Goal: Task Accomplishment & Management: Manage account settings

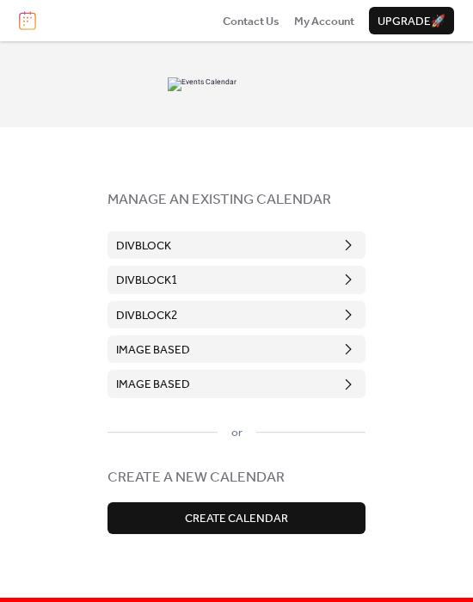
click at [254, 254] on button "DivBlock" at bounding box center [237, 245] width 258 height 28
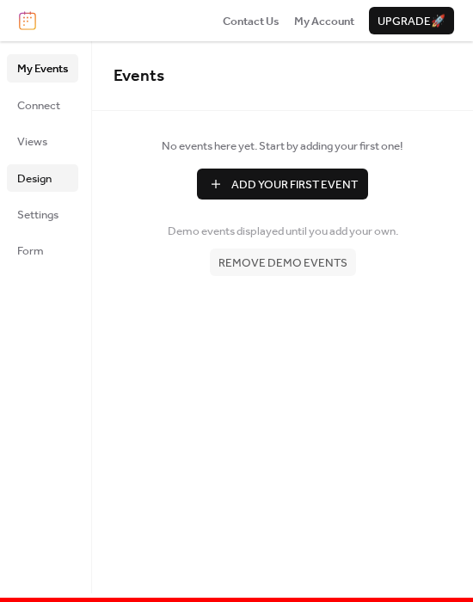
click at [54, 179] on link "Design" at bounding box center [42, 178] width 71 height 28
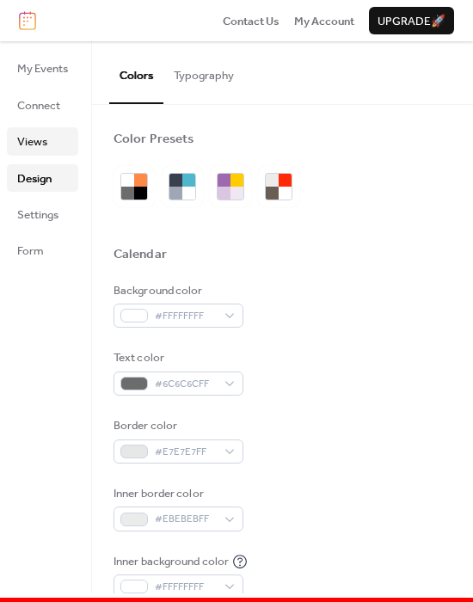
click at [46, 145] on span "Views" at bounding box center [32, 141] width 30 height 17
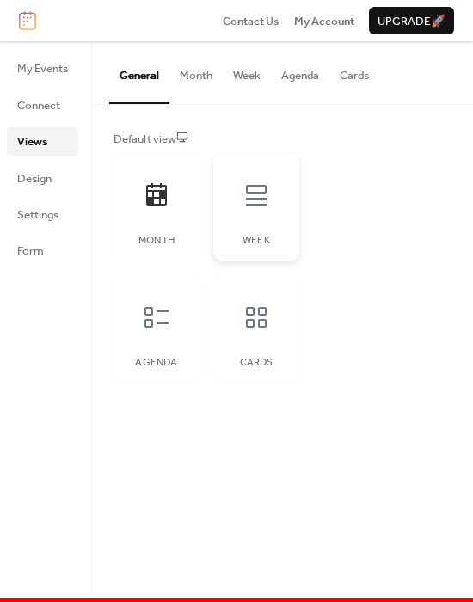
click at [252, 237] on div "Week" at bounding box center [257, 241] width 52 height 12
click at [165, 216] on div at bounding box center [157, 195] width 52 height 52
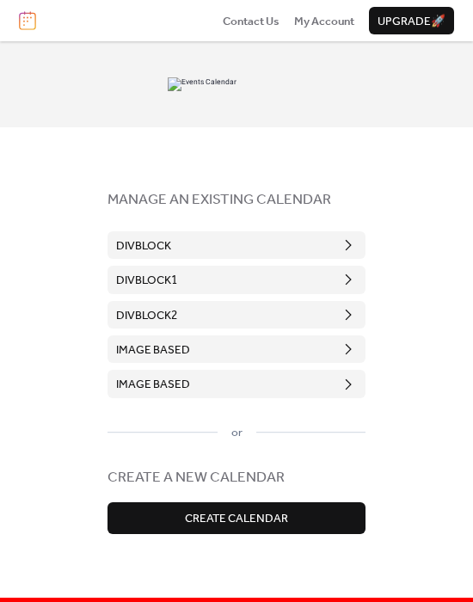
click at [210, 238] on button "DivBlock" at bounding box center [237, 245] width 258 height 28
click at [217, 245] on button "DivBlock" at bounding box center [237, 245] width 258 height 28
click at [261, 255] on button "DivBlock" at bounding box center [237, 245] width 258 height 28
click at [255, 244] on button "DivBlock" at bounding box center [237, 245] width 258 height 28
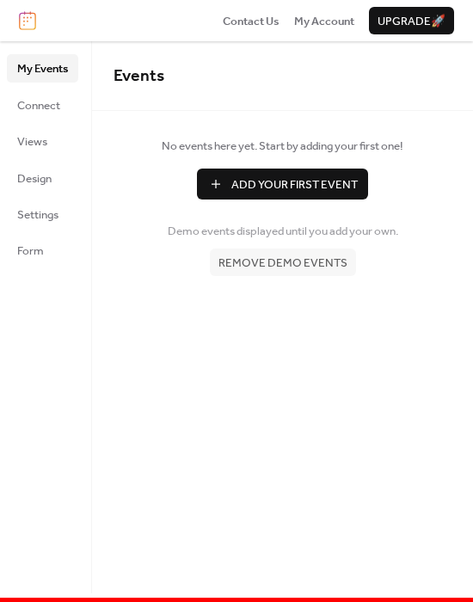
click at [34, 16] on img at bounding box center [27, 20] width 17 height 19
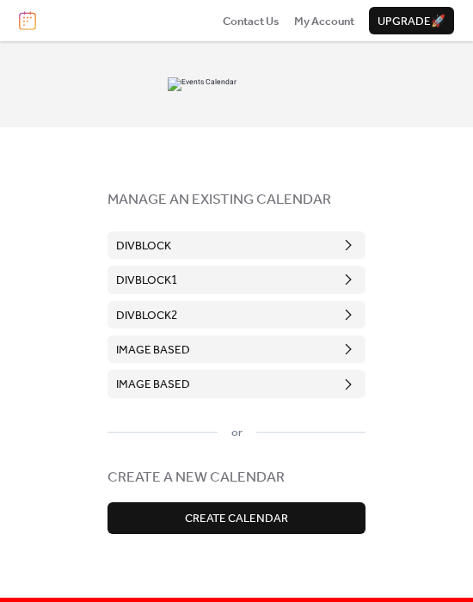
click at [225, 238] on button "DivBlock" at bounding box center [237, 245] width 258 height 28
click at [232, 247] on button "DivBlock" at bounding box center [237, 245] width 258 height 28
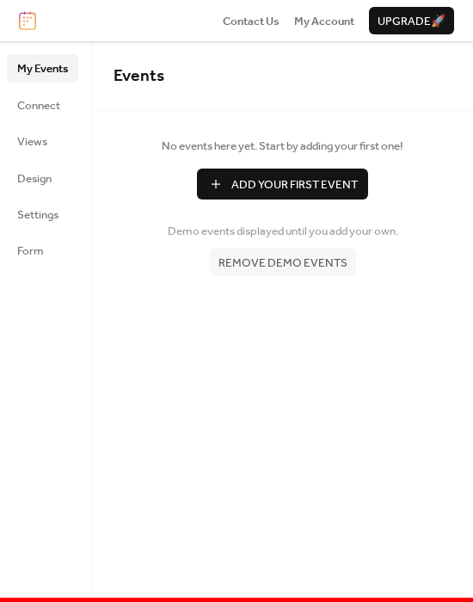
click at [31, 22] on img at bounding box center [27, 20] width 17 height 19
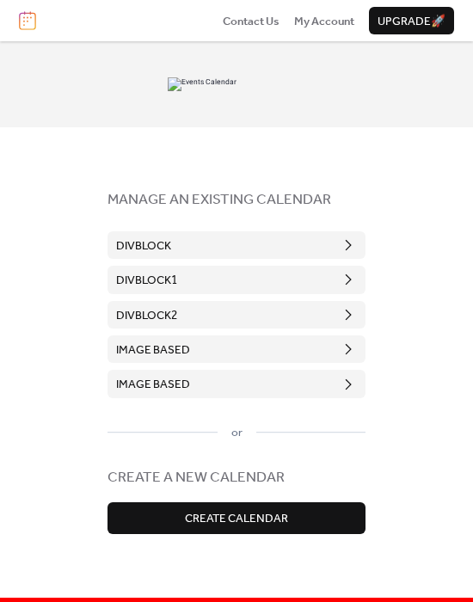
click at [206, 241] on button "DivBlock" at bounding box center [237, 245] width 258 height 28
click at [284, 238] on button "DivBlock" at bounding box center [237, 245] width 258 height 28
click at [261, 241] on button "DivBlock" at bounding box center [237, 245] width 258 height 28
click at [237, 237] on button "DivBlock" at bounding box center [237, 245] width 258 height 28
click at [232, 243] on button "DivBlock" at bounding box center [237, 245] width 258 height 28
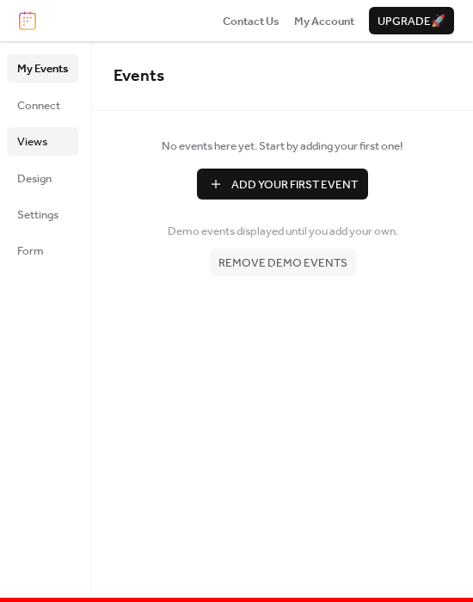
click at [45, 140] on span "Views" at bounding box center [32, 141] width 30 height 17
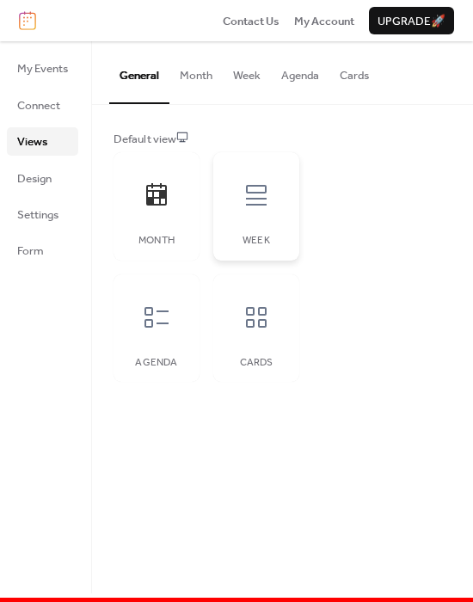
click at [235, 207] on div at bounding box center [257, 195] width 52 height 52
click at [231, 310] on div at bounding box center [257, 318] width 52 height 52
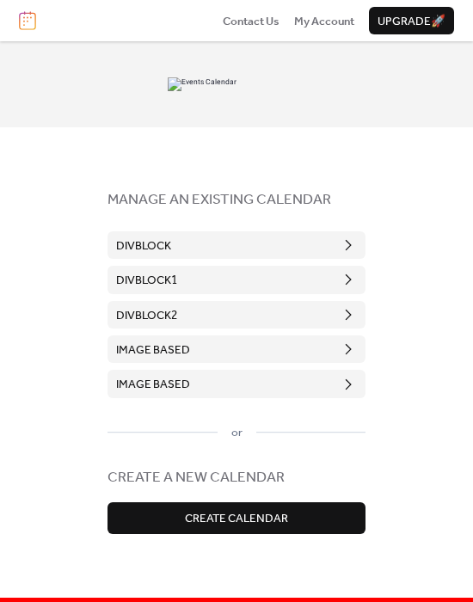
click at [272, 245] on button "DivBlock" at bounding box center [237, 245] width 258 height 28
click at [278, 237] on button "DivBlock" at bounding box center [237, 245] width 258 height 28
click at [188, 246] on button "DivBlock" at bounding box center [237, 245] width 258 height 28
click at [19, 15] on img at bounding box center [27, 20] width 17 height 19
click at [26, 22] on img at bounding box center [27, 20] width 17 height 19
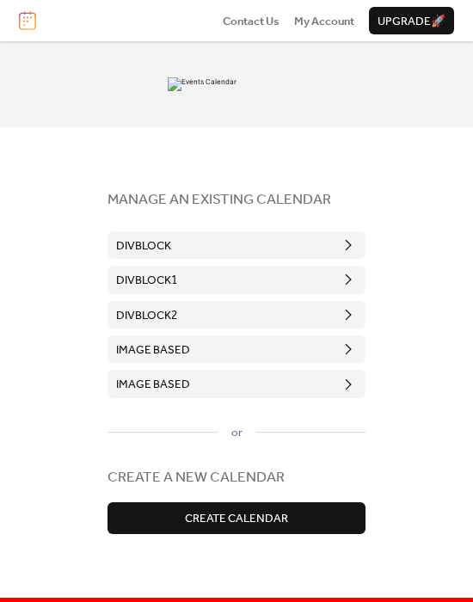
click at [28, 24] on img at bounding box center [27, 20] width 17 height 19
drag, startPoint x: 71, startPoint y: 299, endPoint x: 58, endPoint y: 300, distance: 13.9
click at [58, 300] on div "MANAGE AN EXISTING CALENDAR DivBlock DivBlock1 DivBlock2 image based image base…" at bounding box center [236, 317] width 473 height 552
click at [208, 249] on button "DivBlock" at bounding box center [237, 245] width 258 height 28
click at [188, 239] on button "DivBlock" at bounding box center [237, 245] width 258 height 28
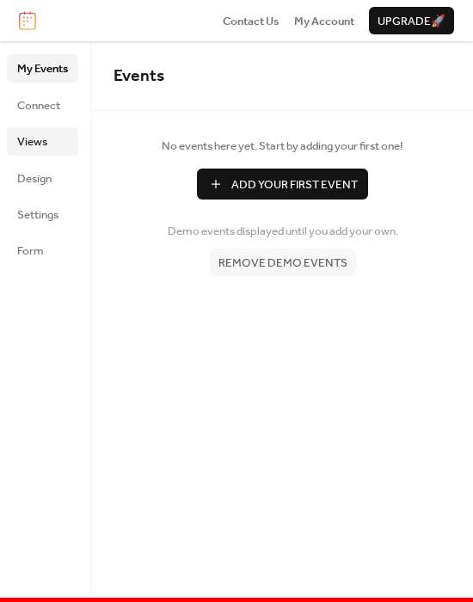
click at [33, 133] on span "Views" at bounding box center [32, 141] width 30 height 17
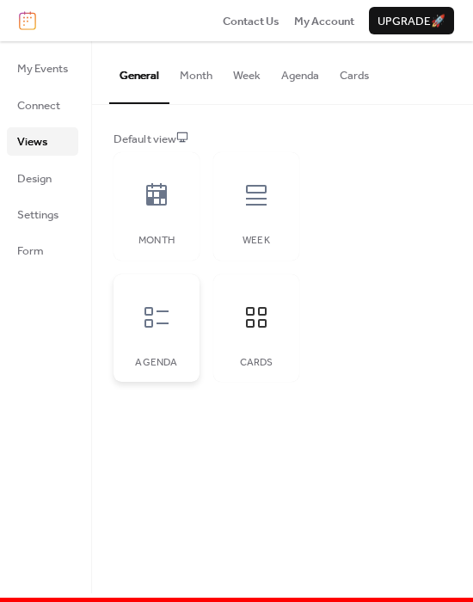
click at [176, 293] on div at bounding box center [157, 318] width 52 height 52
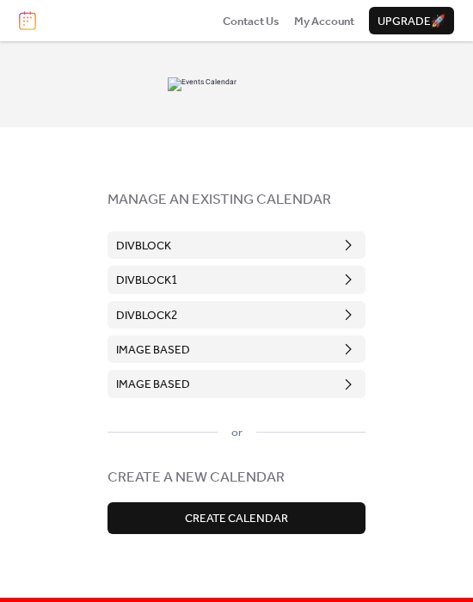
click at [219, 241] on button "DivBlock" at bounding box center [237, 245] width 258 height 28
click at [211, 231] on button "DivBlock" at bounding box center [237, 245] width 258 height 28
click at [232, 237] on button "DivBlock" at bounding box center [237, 245] width 258 height 28
click at [290, 248] on button "DivBlock" at bounding box center [237, 245] width 258 height 28
click at [275, 250] on button "DivBlock" at bounding box center [237, 245] width 258 height 28
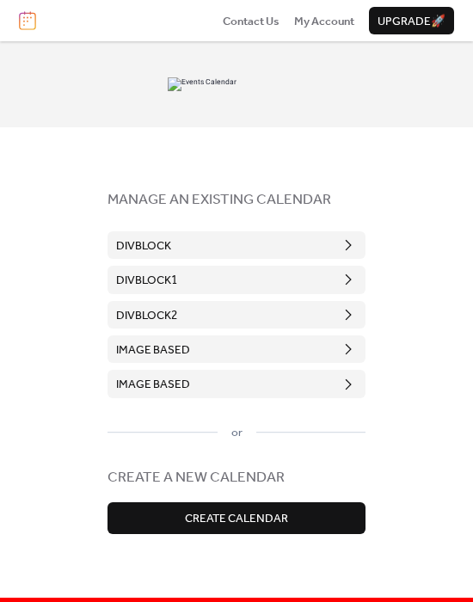
click at [269, 235] on button "DivBlock" at bounding box center [237, 245] width 258 height 28
click at [291, 247] on button "DivBlock" at bounding box center [237, 245] width 258 height 28
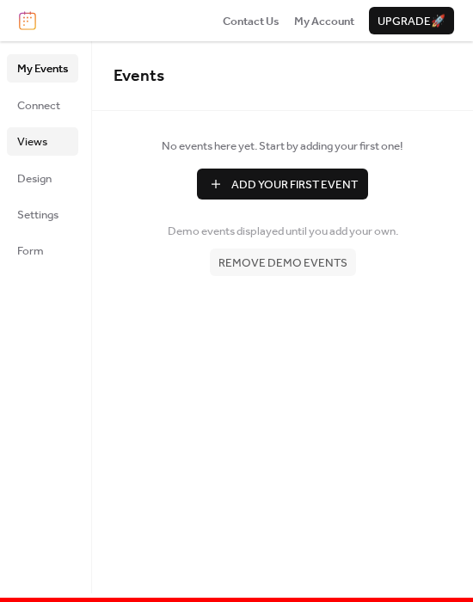
click at [53, 145] on link "Views" at bounding box center [42, 141] width 71 height 28
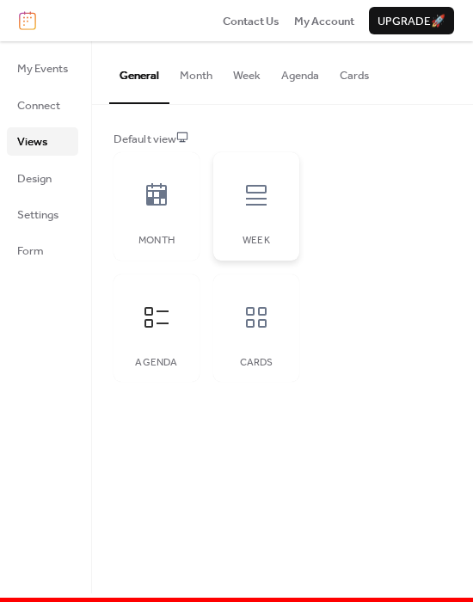
click at [243, 198] on icon at bounding box center [257, 196] width 28 height 28
click at [39, 176] on span "Design" at bounding box center [34, 178] width 34 height 17
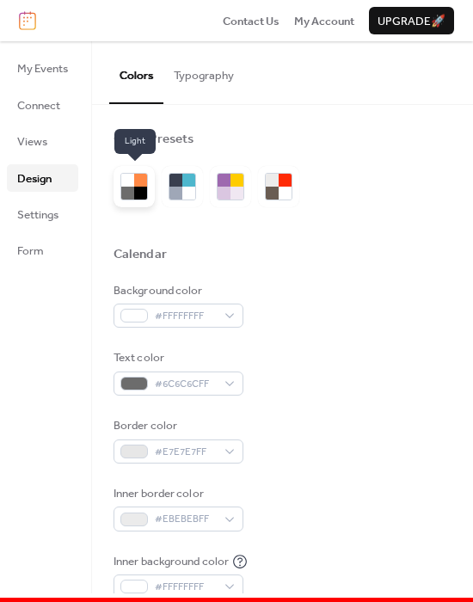
click at [136, 178] on div at bounding box center [140, 180] width 13 height 13
click at [232, 184] on div at bounding box center [237, 180] width 13 height 13
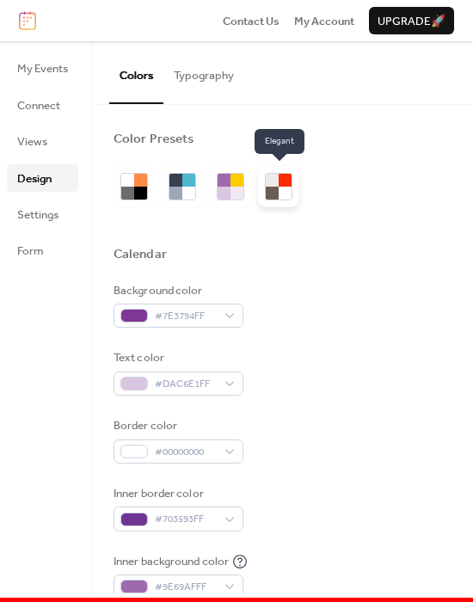
click at [276, 185] on div at bounding box center [272, 180] width 13 height 13
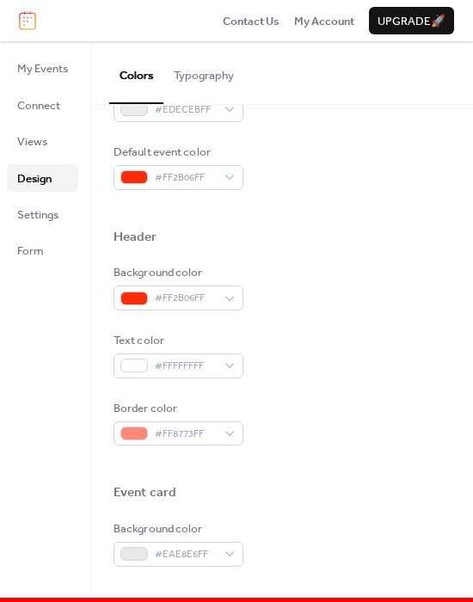
scroll to position [96, 0]
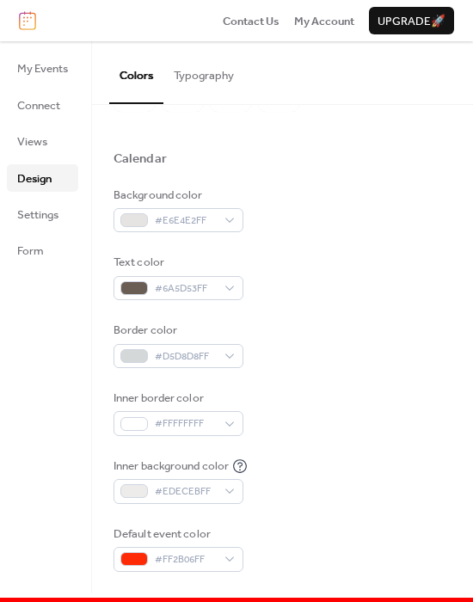
click at [359, 428] on div "Inner border color #FFFFFFFF" at bounding box center [283, 413] width 338 height 46
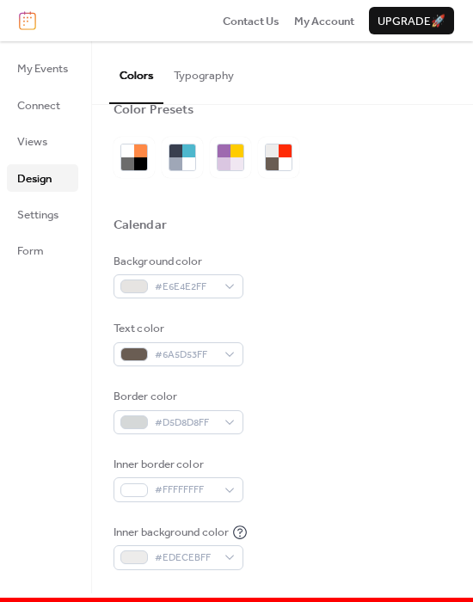
scroll to position [0, 0]
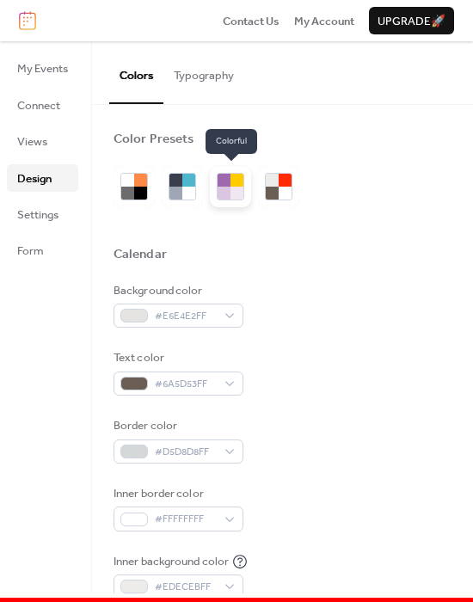
click at [216, 173] on div at bounding box center [230, 186] width 41 height 41
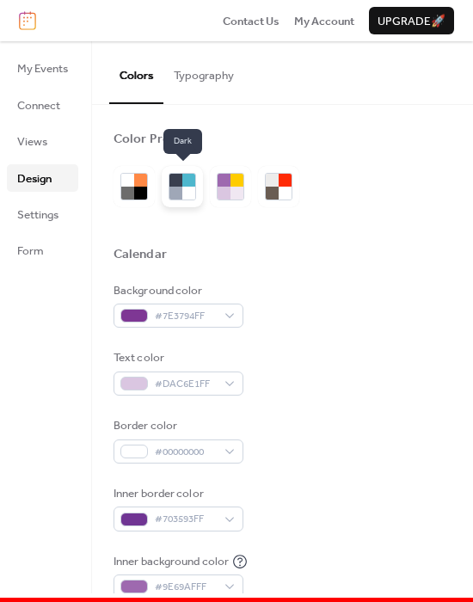
click at [175, 187] on div at bounding box center [175, 193] width 13 height 13
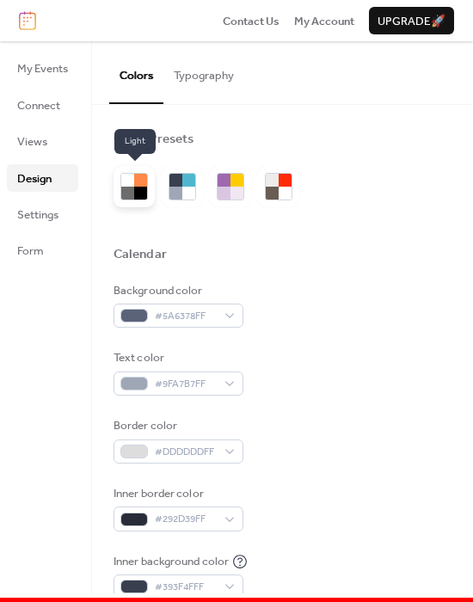
click at [127, 197] on div at bounding box center [127, 193] width 13 height 13
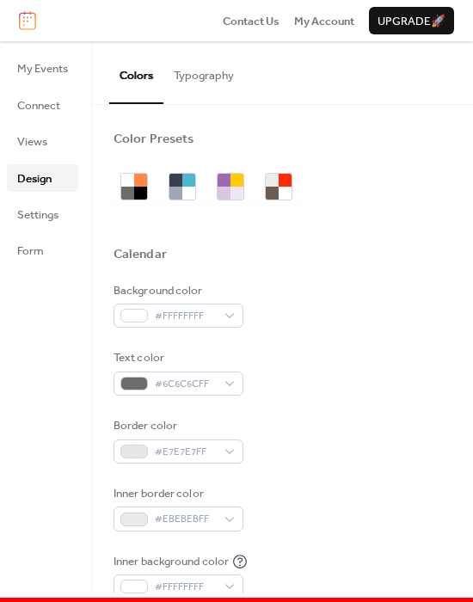
click at [301, 194] on div at bounding box center [210, 186] width 193 height 41
click at [277, 188] on div at bounding box center [272, 193] width 13 height 13
click at [241, 188] on div at bounding box center [237, 193] width 13 height 13
click at [359, 349] on div "Text color #DAC6E1FF" at bounding box center [283, 372] width 338 height 46
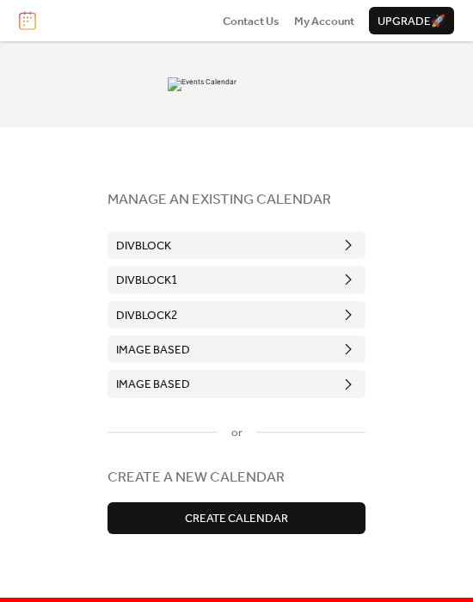
click at [218, 247] on button "DivBlock" at bounding box center [237, 245] width 258 height 28
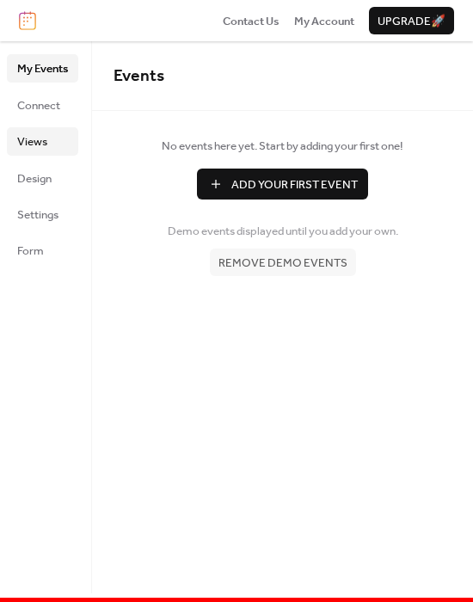
click at [45, 139] on span "Views" at bounding box center [32, 141] width 30 height 17
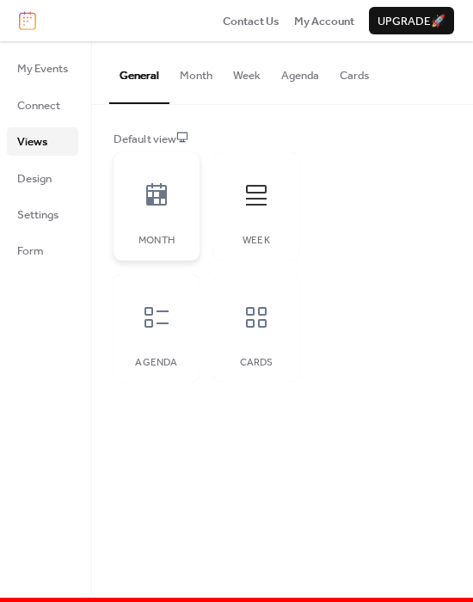
click at [188, 202] on div "Month" at bounding box center [157, 206] width 86 height 108
click at [255, 204] on icon at bounding box center [256, 195] width 21 height 21
click at [163, 362] on div "Agenda" at bounding box center [157, 363] width 52 height 12
click at [250, 328] on icon at bounding box center [257, 318] width 28 height 28
click at [214, 77] on button "Month" at bounding box center [195, 71] width 53 height 60
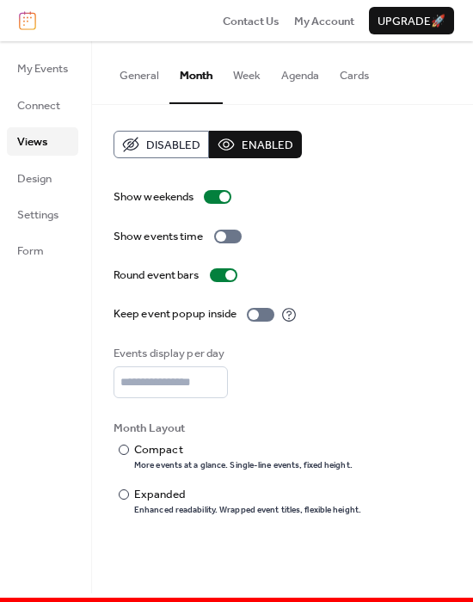
click at [136, 76] on button "General" at bounding box center [139, 71] width 60 height 60
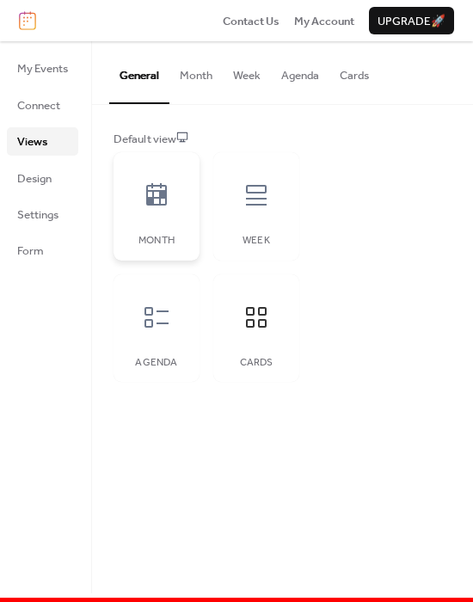
click at [181, 231] on div "Month" at bounding box center [157, 206] width 86 height 108
click at [176, 325] on div at bounding box center [157, 318] width 52 height 52
click at [262, 223] on div "Week" at bounding box center [256, 206] width 86 height 108
click at [254, 340] on div at bounding box center [257, 318] width 52 height 52
click at [150, 207] on icon at bounding box center [157, 196] width 28 height 28
